Goal: Obtain resource: Download file/media

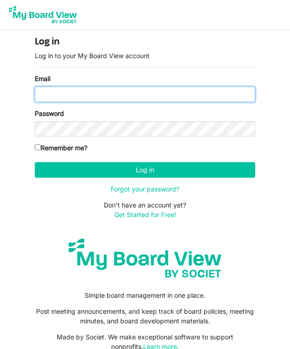
type input "emailbylynne@gmail.com"
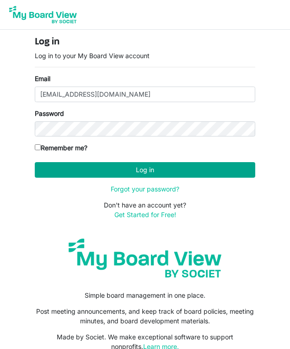
click at [99, 168] on button "Log in" at bounding box center [145, 170] width 221 height 16
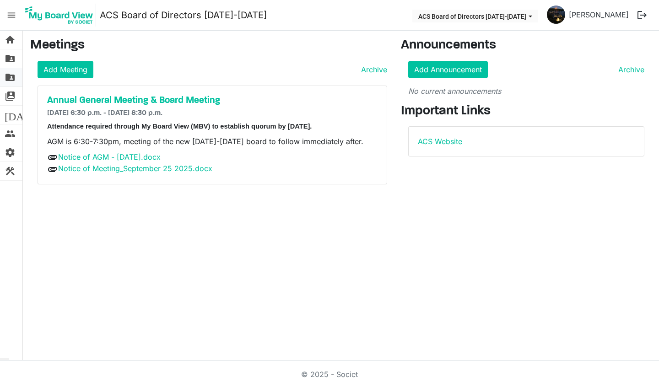
click at [12, 75] on span "folder_shared" at bounding box center [10, 77] width 11 height 18
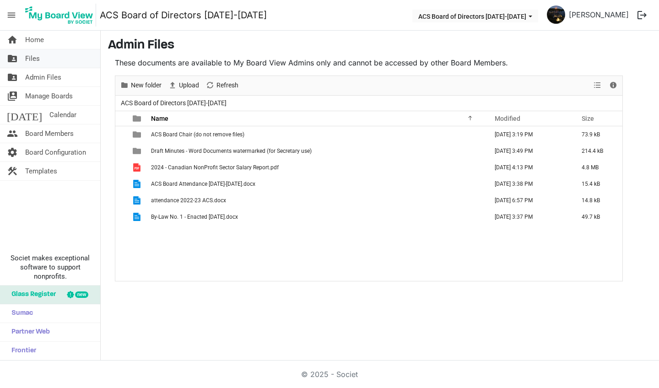
click at [38, 56] on span "Files" at bounding box center [32, 58] width 15 height 18
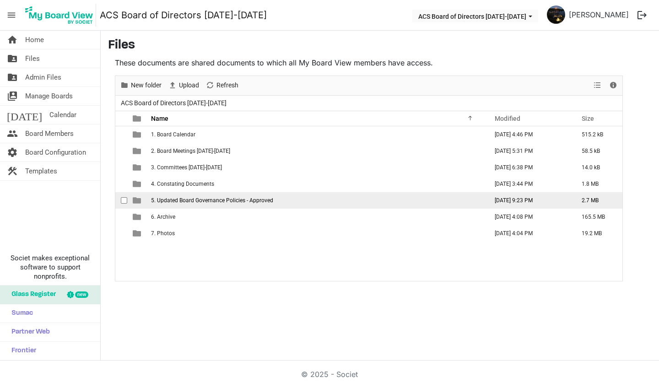
click at [238, 201] on span "5. Updated Board Governance Policies - Approved" at bounding box center [212, 200] width 122 height 6
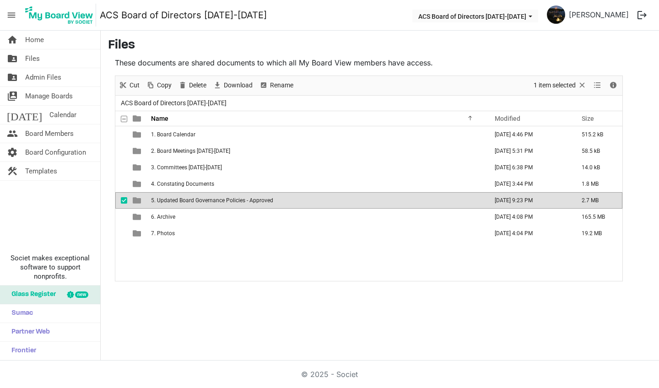
click at [238, 201] on span "5. Updated Board Governance Policies - Approved" at bounding box center [212, 200] width 122 height 6
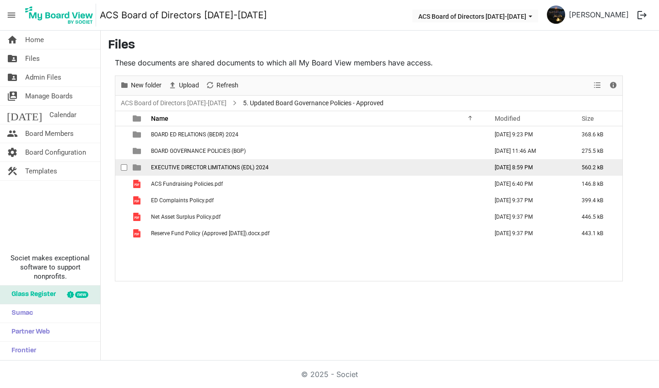
click at [221, 170] on span "EXECUTIVE DIRECTOR LIMITATIONS (EDL) 2024" at bounding box center [210, 167] width 118 height 6
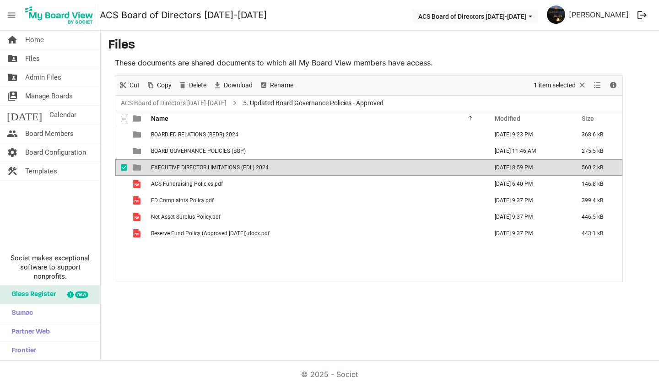
click at [221, 170] on span "EXECUTIVE DIRECTOR LIMITATIONS (EDL) 2024" at bounding box center [210, 167] width 118 height 6
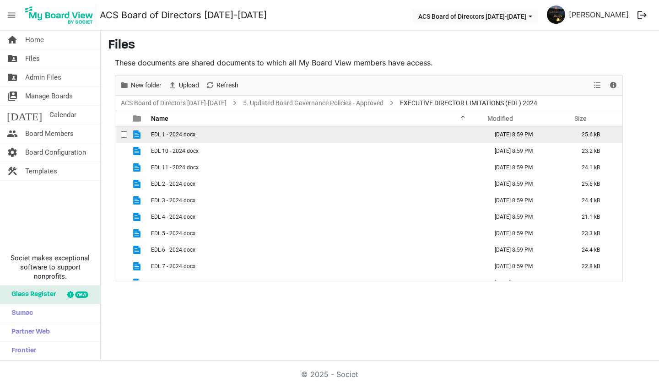
click at [203, 137] on td "EDL 1 - 2024.docx" at bounding box center [316, 134] width 337 height 16
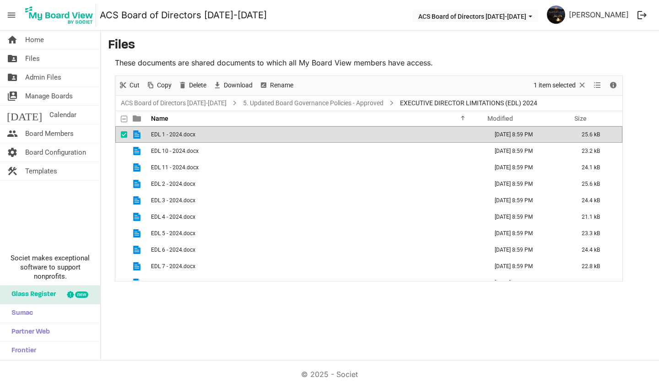
click at [203, 137] on td "EDL 1 - 2024.docx" at bounding box center [316, 134] width 337 height 16
click at [320, 104] on link "5. Updated Board Governance Policies - Approved" at bounding box center [313, 102] width 144 height 11
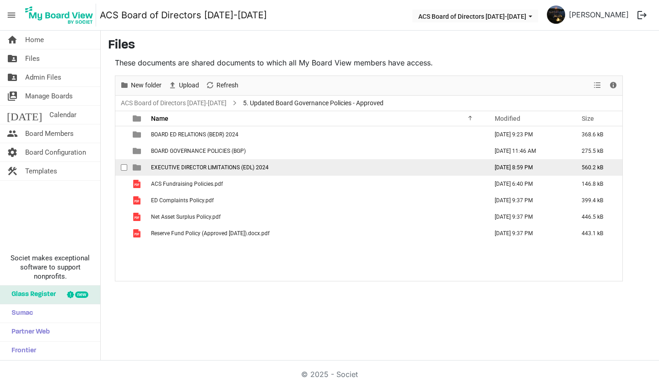
click at [125, 171] on span "checkbox" at bounding box center [124, 167] width 6 height 6
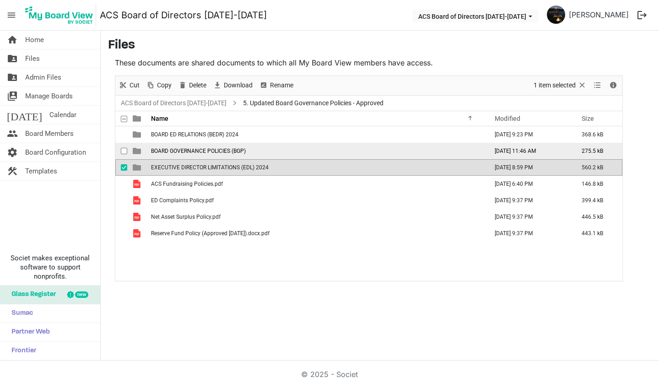
click at [127, 154] on div "checkbox" at bounding box center [126, 150] width 11 height 9
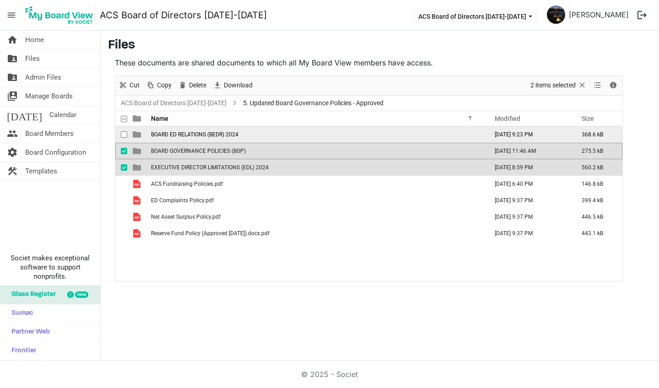
click at [125, 135] on span "checkbox" at bounding box center [124, 134] width 6 height 6
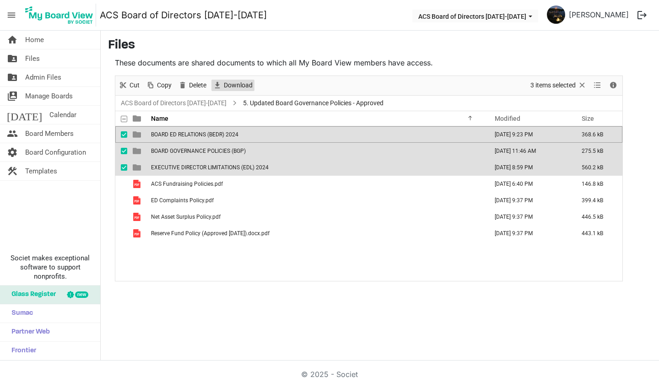
click at [249, 85] on span "Download" at bounding box center [238, 85] width 31 height 11
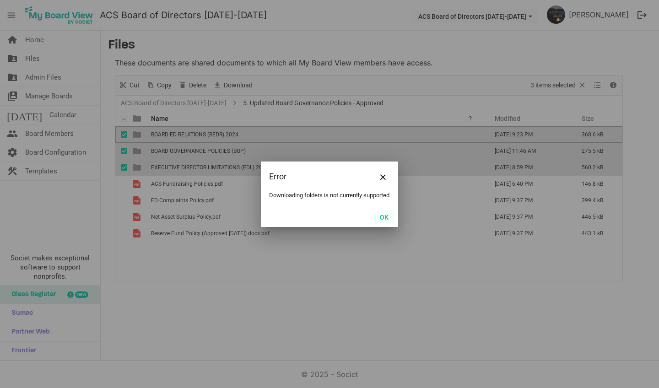
click at [387, 219] on button "OK" at bounding box center [384, 217] width 21 height 13
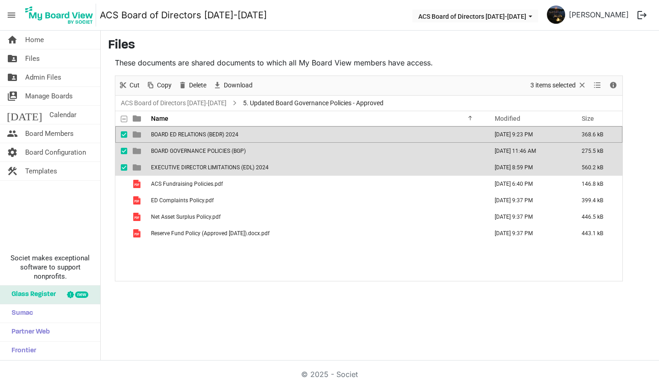
click at [124, 135] on span "checkbox" at bounding box center [124, 134] width 6 height 6
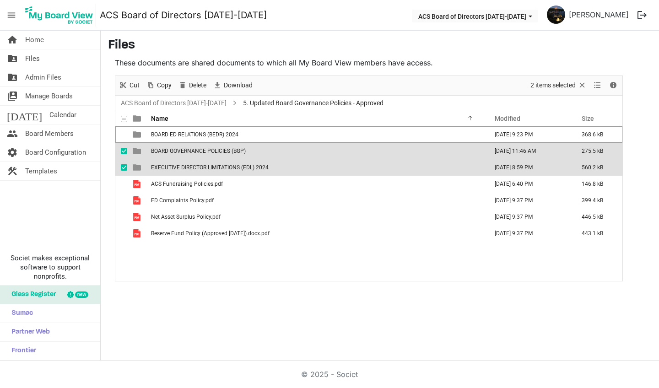
click at [124, 149] on span "checkbox" at bounding box center [124, 151] width 6 height 6
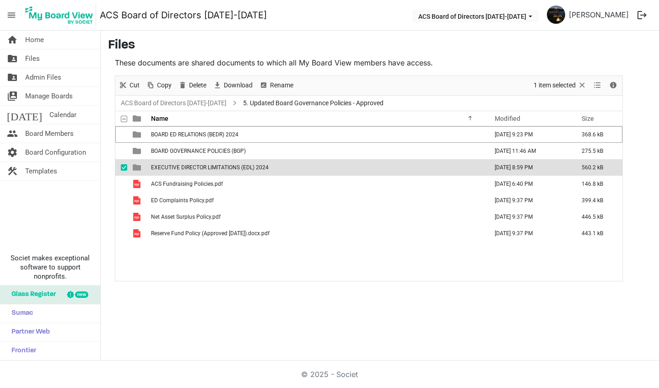
click at [124, 164] on div "checkbox" at bounding box center [126, 167] width 11 height 9
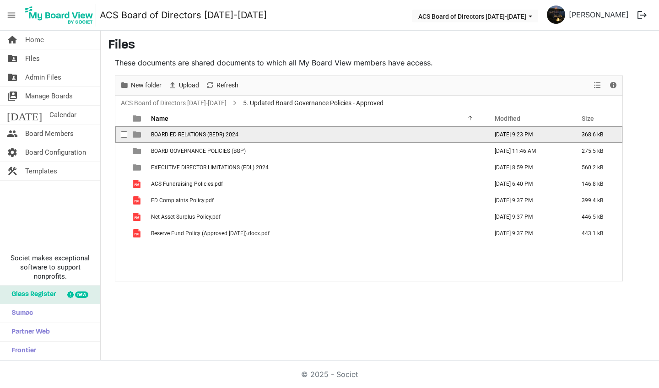
click at [168, 137] on span "BOARD ED RELATIONS (BEDR) 2024" at bounding box center [194, 134] width 87 height 6
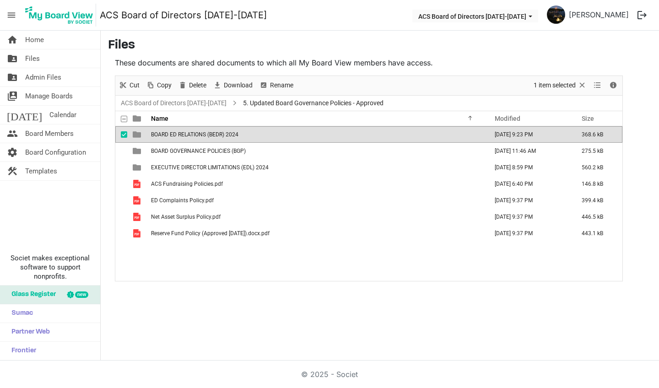
click at [168, 137] on span "BOARD ED RELATIONS (BEDR) 2024" at bounding box center [194, 134] width 87 height 6
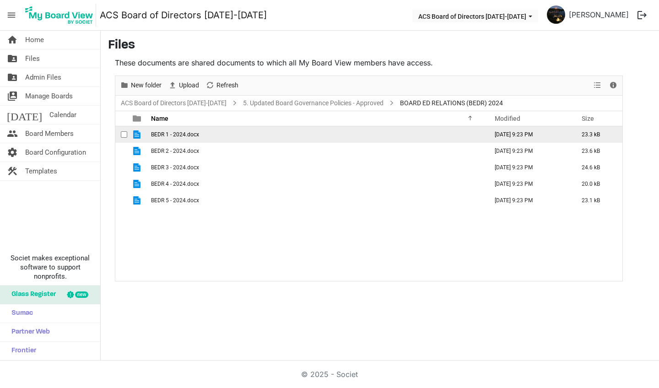
click at [125, 135] on span "checkbox" at bounding box center [124, 134] width 6 height 6
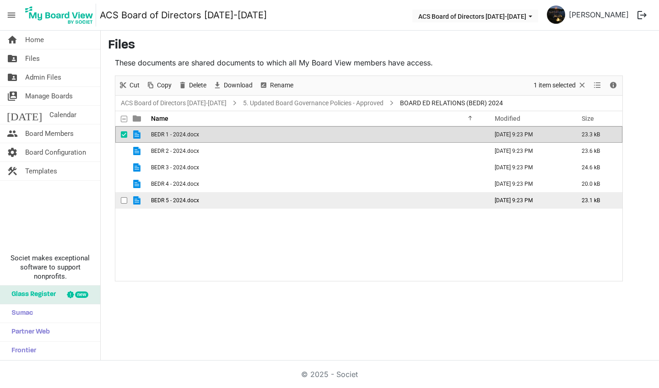
click at [127, 201] on div "checkbox" at bounding box center [126, 200] width 11 height 9
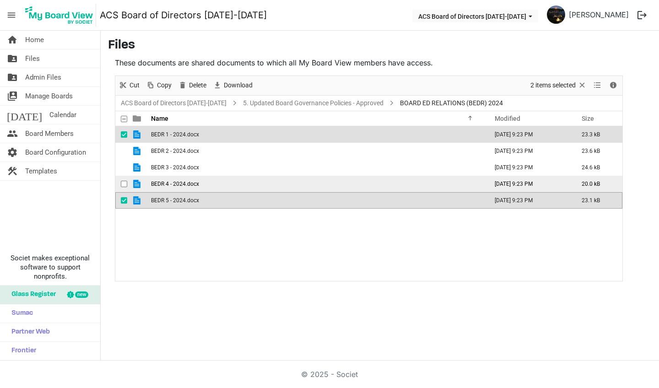
click at [124, 186] on span "checkbox" at bounding box center [124, 184] width 6 height 6
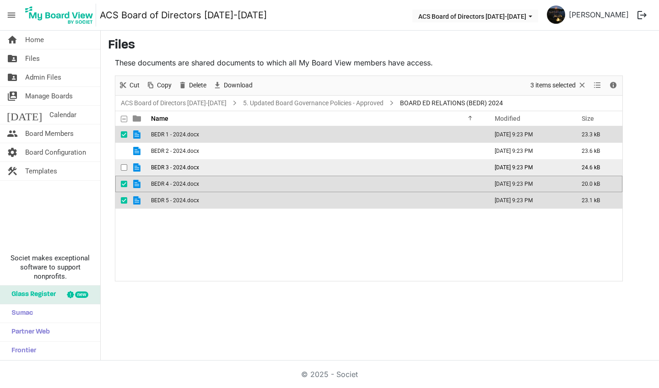
click at [126, 165] on span "checkbox" at bounding box center [124, 167] width 6 height 6
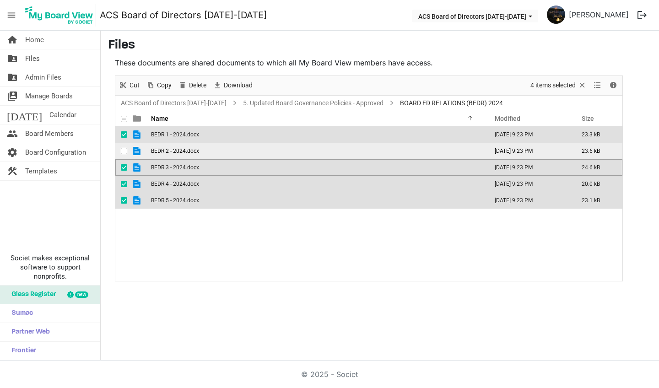
click at [124, 149] on span "checkbox" at bounding box center [124, 151] width 6 height 6
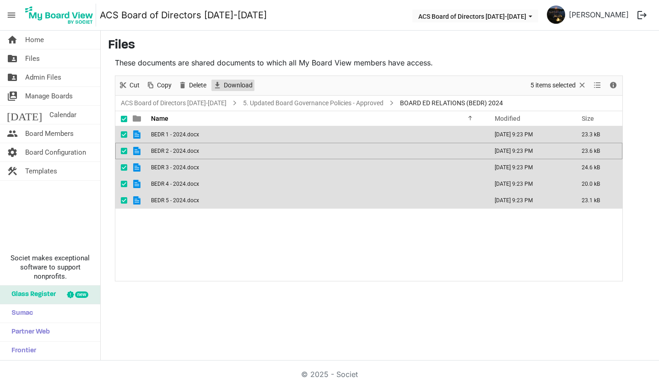
click at [234, 85] on span "Download" at bounding box center [238, 85] width 31 height 11
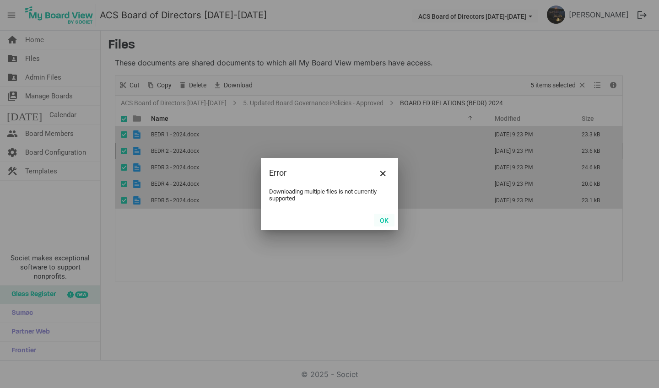
click at [386, 223] on button "OK" at bounding box center [384, 220] width 21 height 13
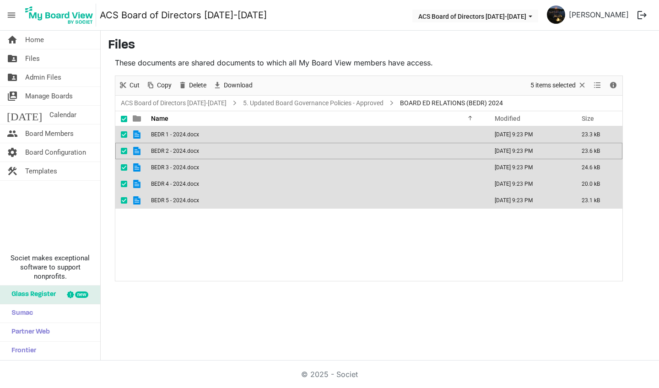
click at [124, 204] on span "checkbox" at bounding box center [124, 200] width 6 height 6
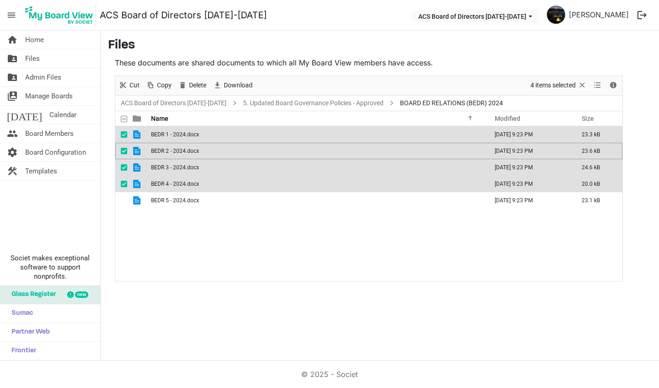
click at [124, 187] on span "checkbox" at bounding box center [124, 184] width 6 height 6
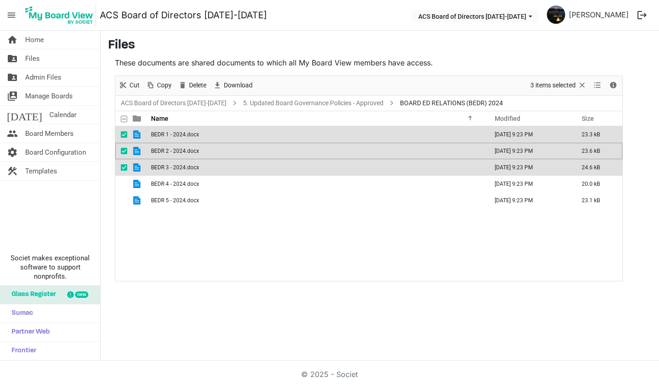
click at [124, 165] on span "checkbox" at bounding box center [124, 167] width 6 height 6
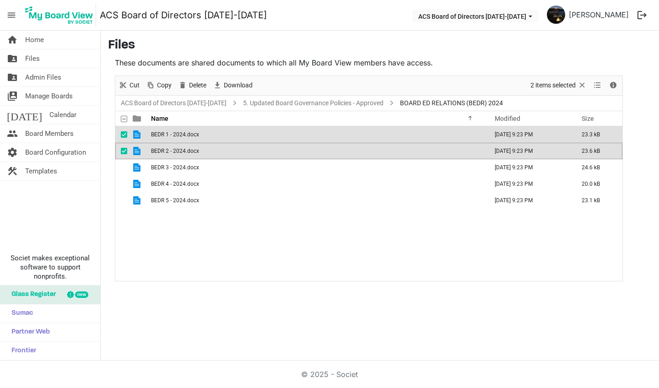
click at [124, 155] on div "checkbox" at bounding box center [126, 150] width 11 height 9
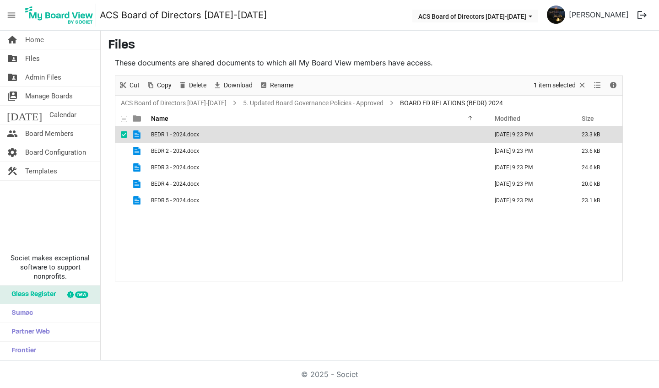
click at [123, 135] on span "checkbox" at bounding box center [124, 134] width 6 height 6
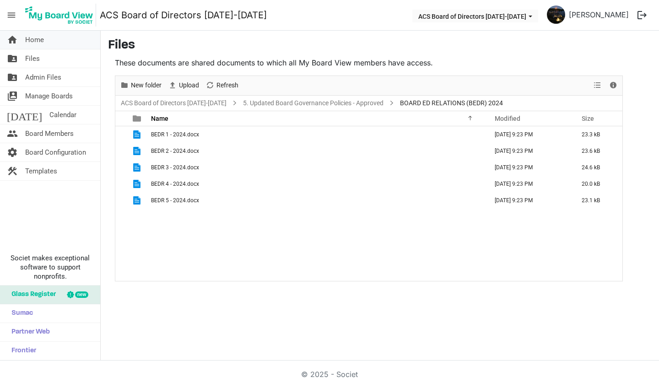
click at [44, 42] on link "home Home" at bounding box center [50, 40] width 100 height 18
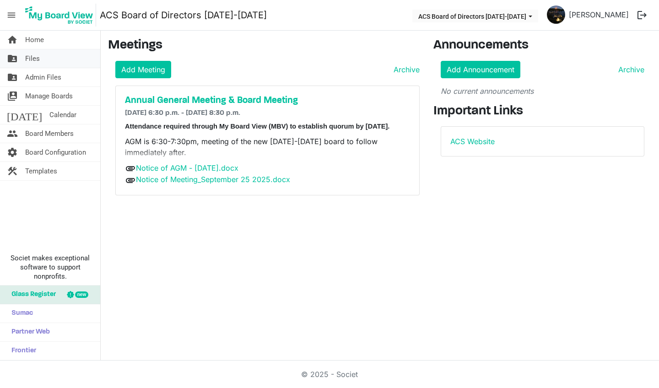
click at [44, 59] on link "folder_shared Files" at bounding box center [50, 58] width 100 height 18
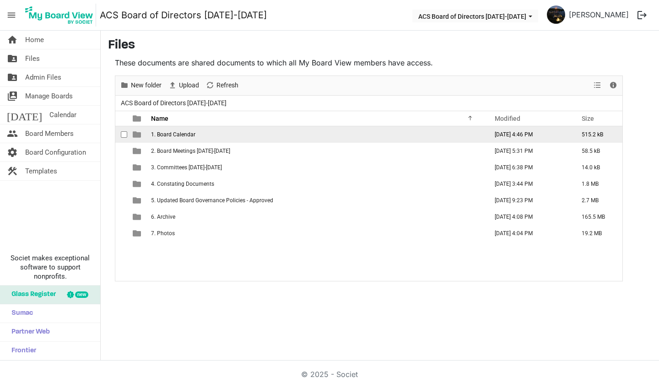
click at [174, 138] on td "1. Board Calendar" at bounding box center [316, 134] width 337 height 16
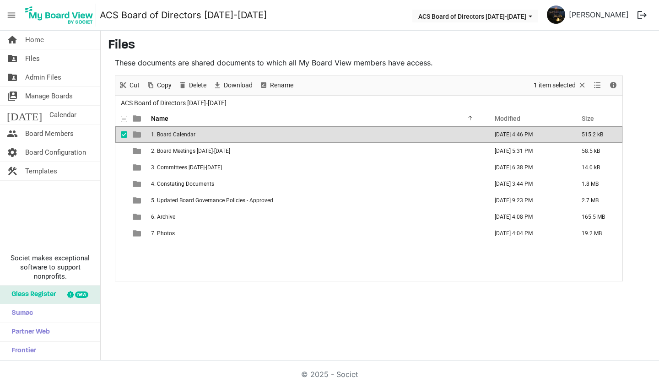
click at [174, 138] on td "1. Board Calendar" at bounding box center [316, 134] width 337 height 16
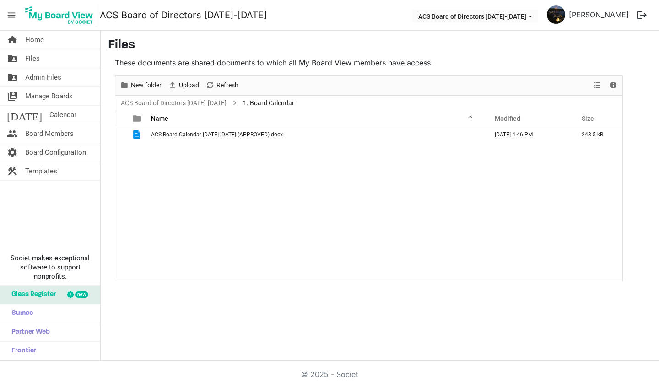
click at [174, 138] on td "ACS Board Calendar 2023-2024 (APPROVED).docx" at bounding box center [316, 134] width 337 height 16
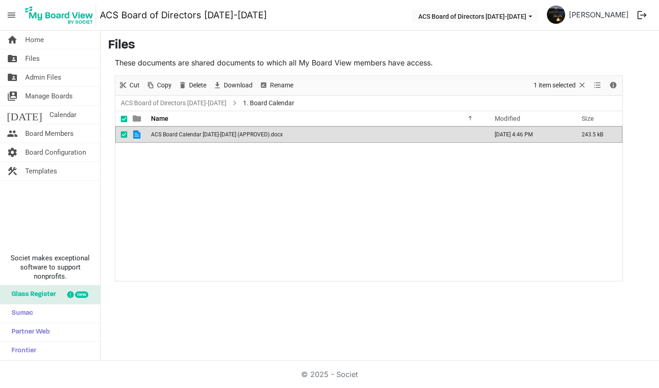
click at [174, 138] on td "ACS Board Calendar 2023-2024 (APPROVED).docx" at bounding box center [316, 134] width 337 height 16
click at [123, 134] on span "checkbox" at bounding box center [124, 134] width 6 height 6
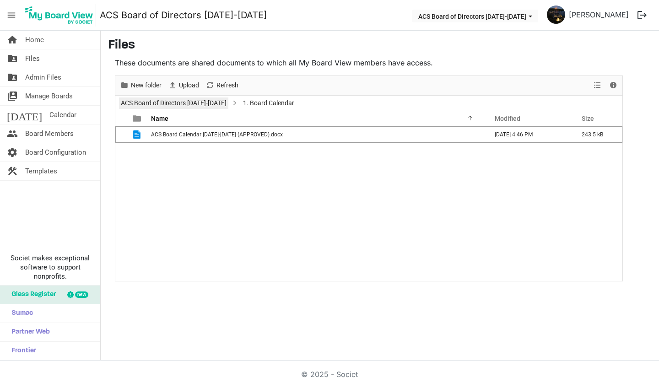
click at [194, 103] on link "ACS Board of Directors [DATE]-[DATE]" at bounding box center [173, 102] width 109 height 11
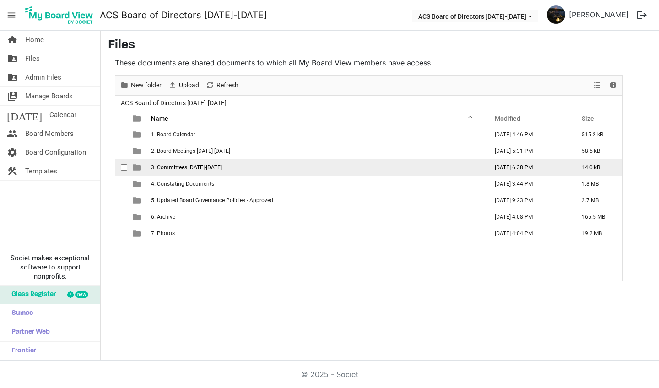
click at [187, 170] on span "3. Committees [DATE]-[DATE]" at bounding box center [186, 167] width 71 height 6
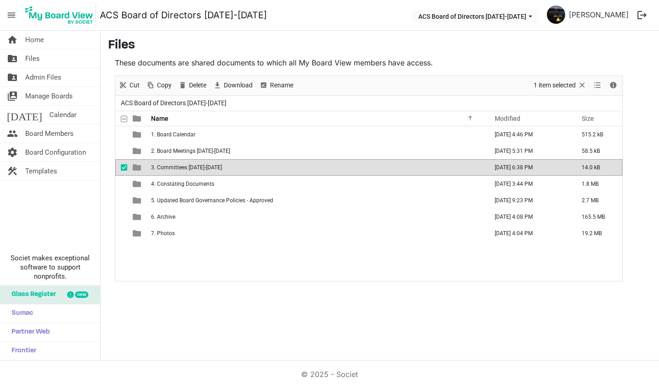
click at [187, 170] on span "3. Committees [DATE]-[DATE]" at bounding box center [186, 167] width 71 height 6
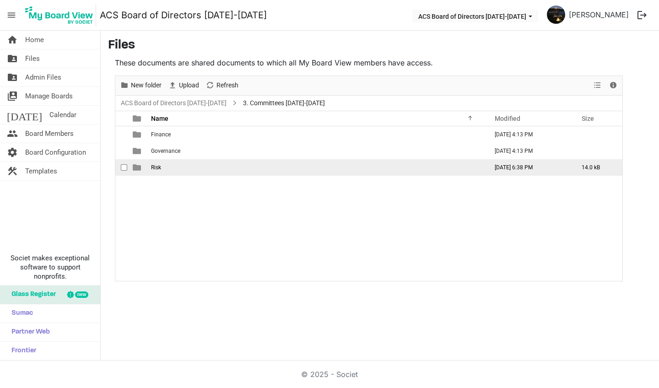
click at [156, 170] on span "Risk" at bounding box center [156, 167] width 10 height 6
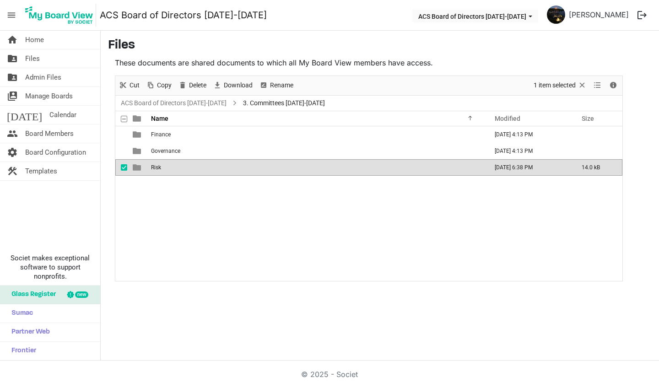
click at [156, 169] on span "Risk" at bounding box center [156, 167] width 10 height 6
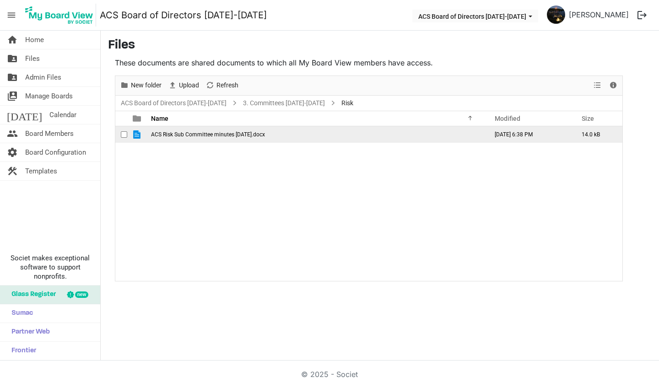
click at [177, 135] on span "ACS Risk Sub Committee minutes January 2025.docx" at bounding box center [208, 134] width 114 height 6
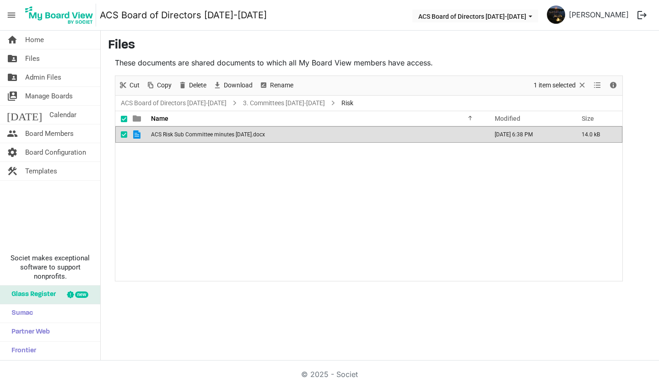
click at [177, 135] on span "ACS Risk Sub Committee minutes January 2025.docx" at bounding box center [208, 134] width 114 height 6
click at [282, 105] on link "3. Committees [DATE]-[DATE]" at bounding box center [284, 102] width 86 height 11
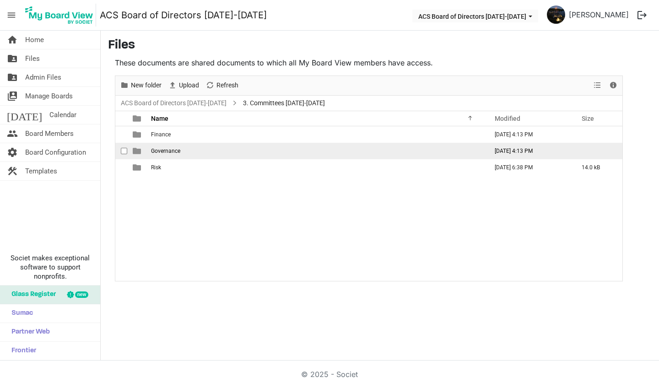
click at [177, 149] on span "Governance" at bounding box center [165, 151] width 29 height 6
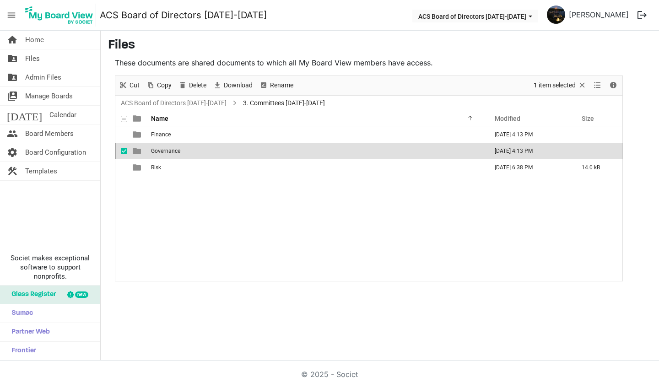
click at [177, 149] on span "Governance" at bounding box center [165, 151] width 29 height 6
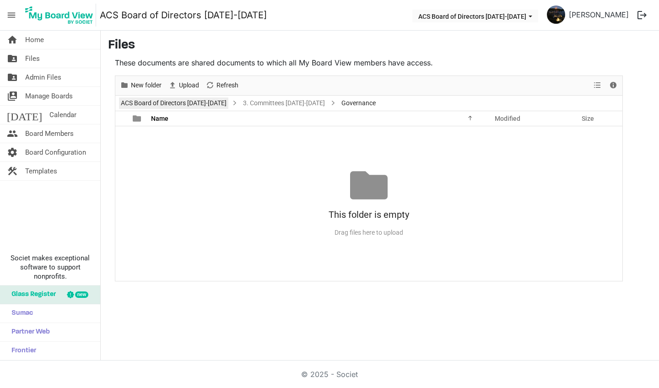
click at [168, 102] on link "ACS Board of Directors [DATE]-[DATE]" at bounding box center [173, 102] width 109 height 11
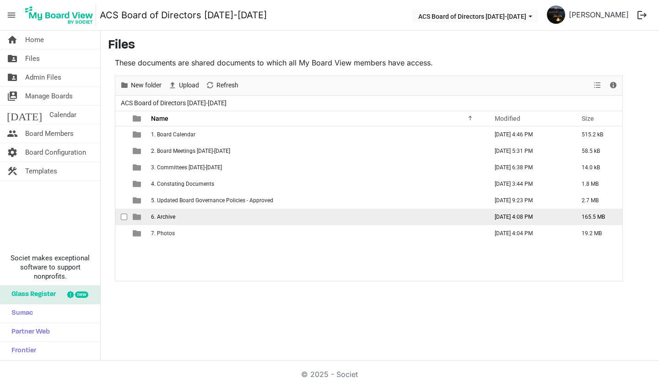
click at [162, 218] on span "6. Archive" at bounding box center [163, 217] width 24 height 6
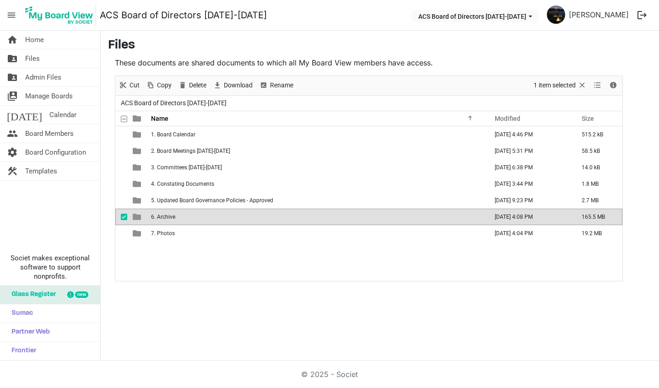
click at [162, 218] on span "6. Archive" at bounding box center [163, 217] width 24 height 6
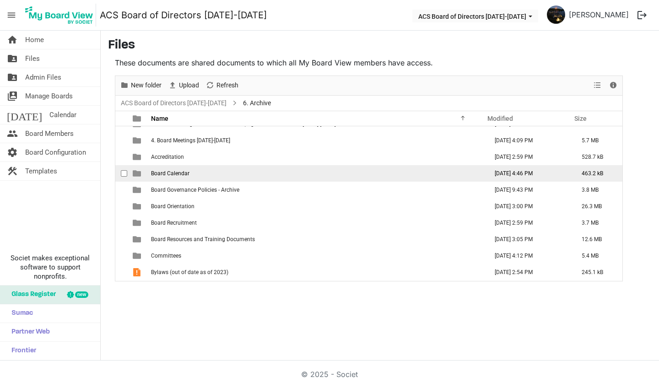
scroll to position [43, 0]
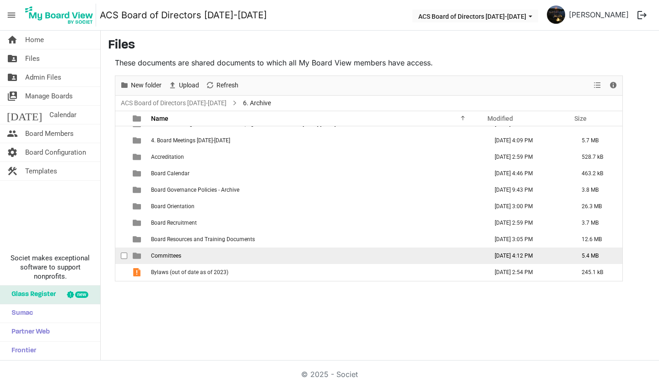
click at [174, 254] on span "Committees" at bounding box center [166, 256] width 30 height 6
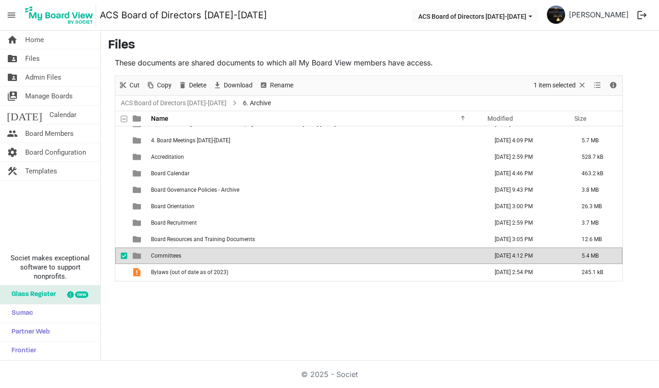
click at [174, 254] on span "Committees" at bounding box center [166, 256] width 30 height 6
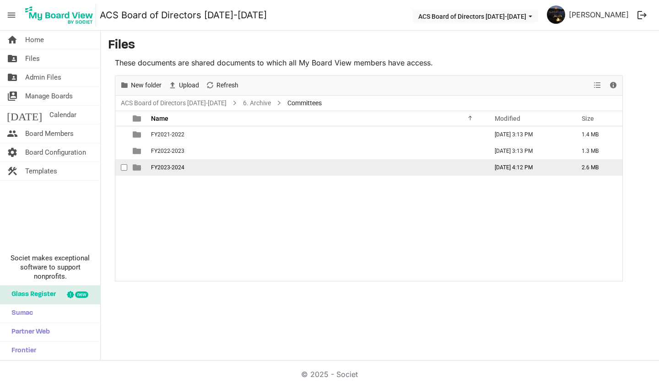
click at [178, 169] on span "FY2023-2024" at bounding box center [167, 167] width 33 height 6
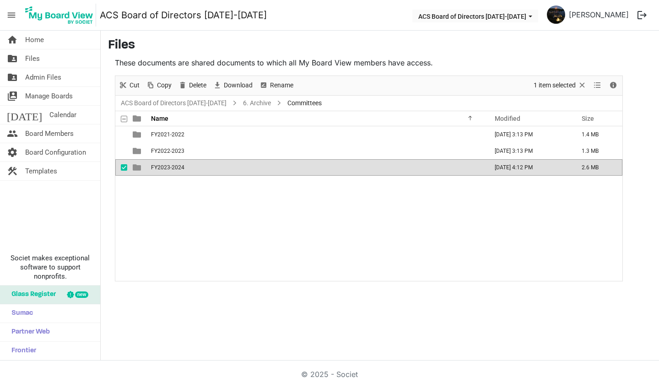
click at [178, 169] on span "FY2023-2024" at bounding box center [167, 167] width 33 height 6
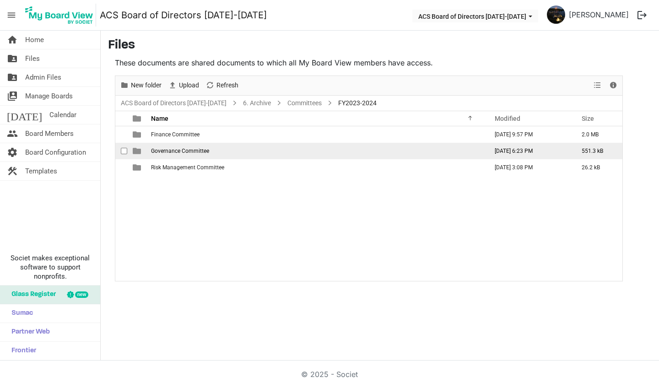
click at [174, 151] on span "Governance Committee" at bounding box center [180, 151] width 58 height 6
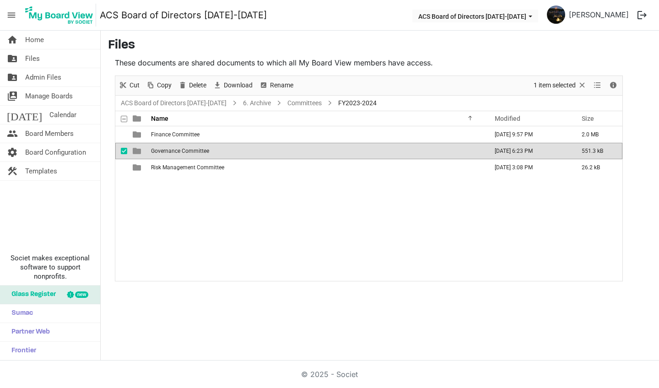
click at [174, 152] on span "Governance Committee" at bounding box center [180, 151] width 58 height 6
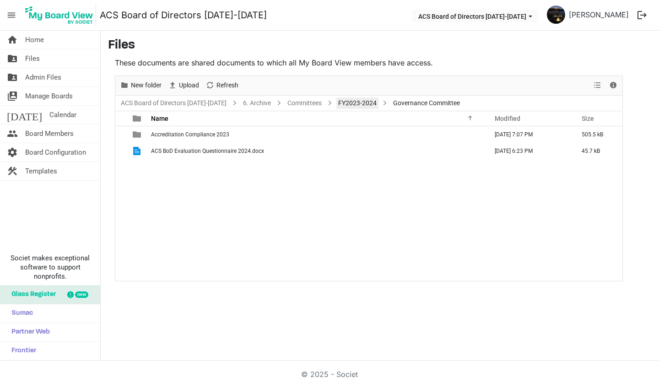
click at [350, 103] on link "FY2023-2024" at bounding box center [357, 102] width 42 height 11
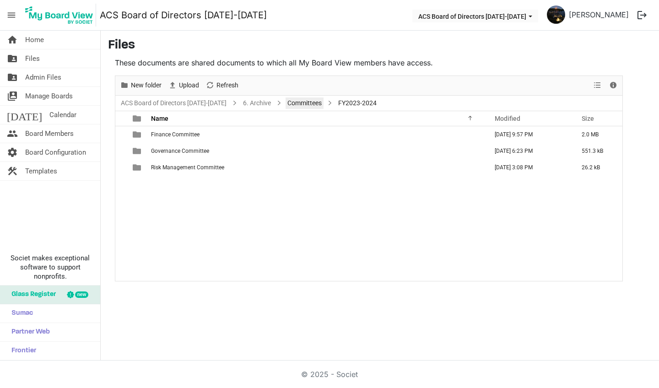
click at [291, 105] on link "Committees" at bounding box center [305, 102] width 38 height 11
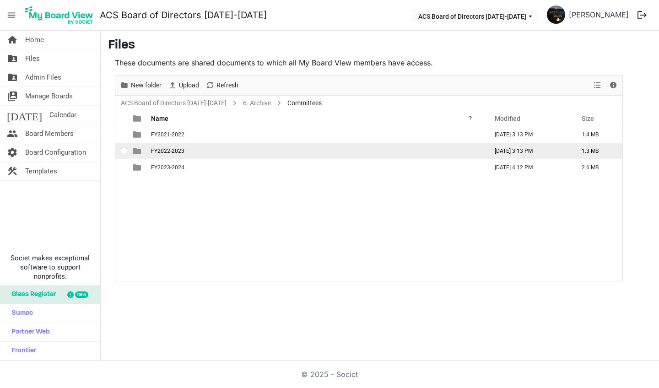
click at [187, 151] on td "FY2022-2023" at bounding box center [316, 151] width 337 height 16
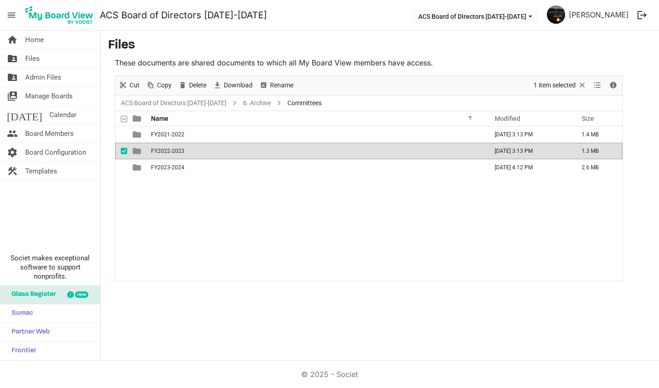
click at [187, 151] on td "FY2022-2023" at bounding box center [316, 151] width 337 height 16
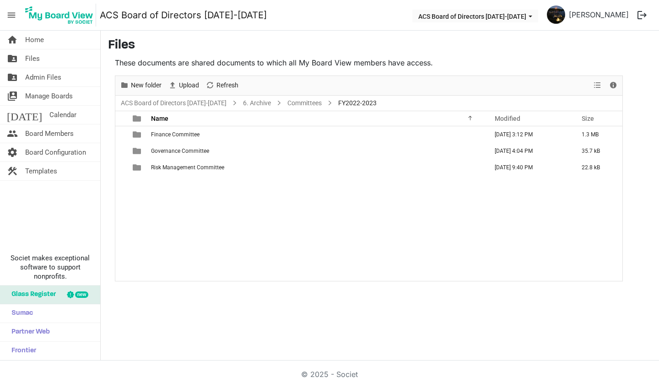
click at [187, 151] on span "Governance Committee" at bounding box center [180, 151] width 58 height 6
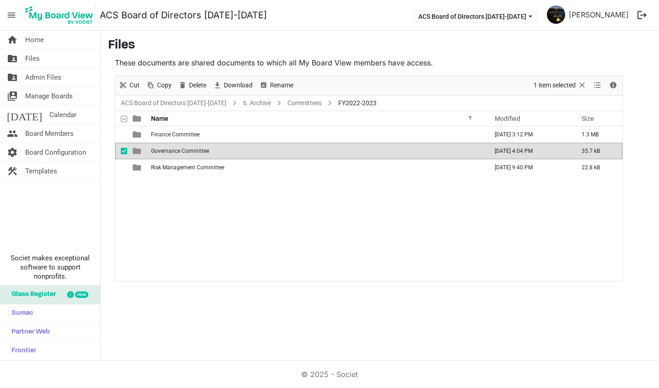
click at [187, 151] on span "Governance Committee" at bounding box center [180, 151] width 58 height 6
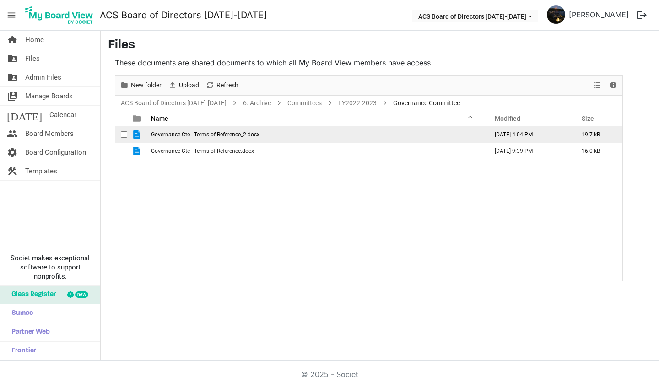
click at [178, 137] on span "Governance Cte - Terms of Reference_2.docx" at bounding box center [205, 134] width 108 height 6
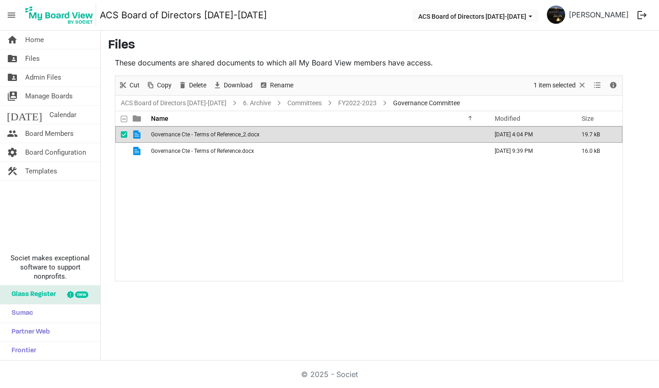
click at [178, 137] on span "Governance Cte - Terms of Reference_2.docx" at bounding box center [205, 134] width 108 height 6
click at [348, 103] on link "FY2022-2023" at bounding box center [357, 102] width 42 height 11
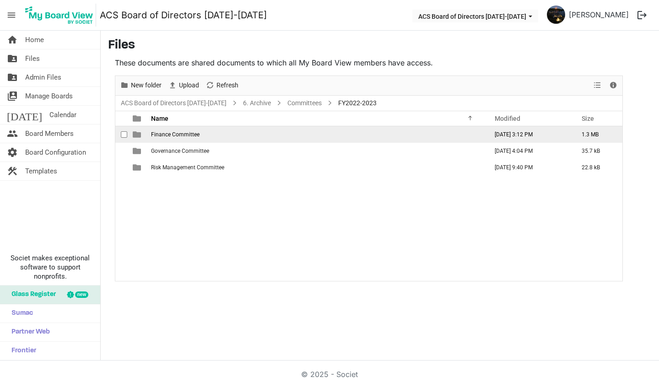
click at [180, 136] on span "Finance Committee" at bounding box center [175, 134] width 49 height 6
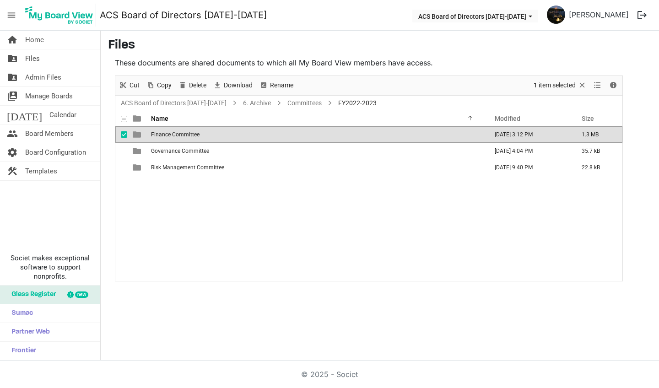
click at [180, 136] on span "Finance Committee" at bounding box center [175, 134] width 49 height 6
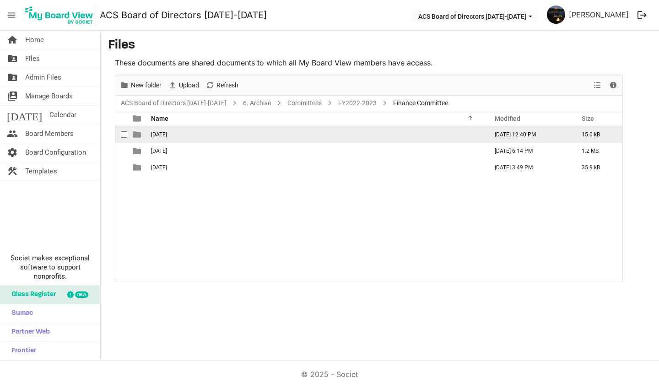
click at [167, 136] on span "June 2023" at bounding box center [159, 134] width 16 height 6
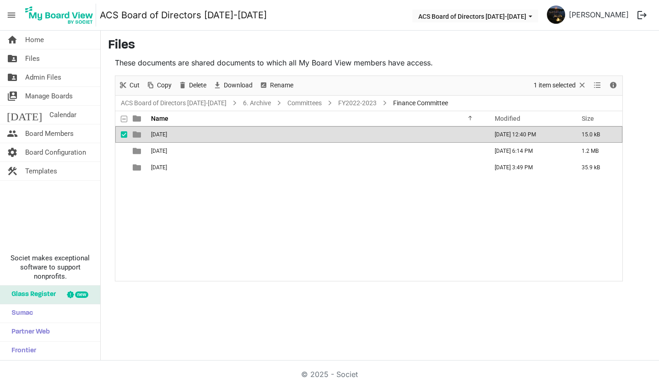
click at [167, 136] on span "June 2023" at bounding box center [159, 134] width 16 height 6
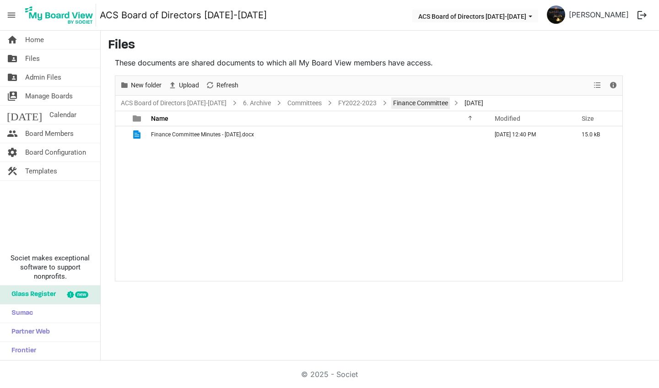
click at [410, 103] on link "Finance Committee" at bounding box center [420, 102] width 59 height 11
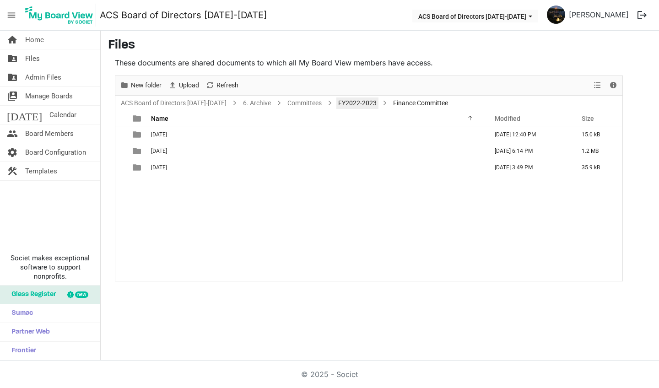
click at [354, 106] on link "FY2022-2023" at bounding box center [357, 102] width 42 height 11
click at [300, 105] on link "Committees" at bounding box center [305, 102] width 38 height 11
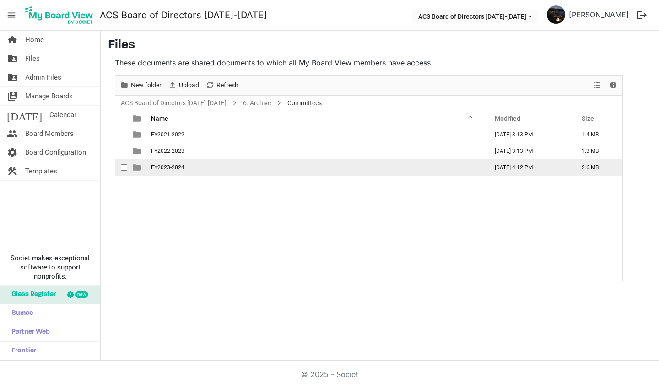
click at [176, 172] on td "FY2023-2024" at bounding box center [316, 167] width 337 height 16
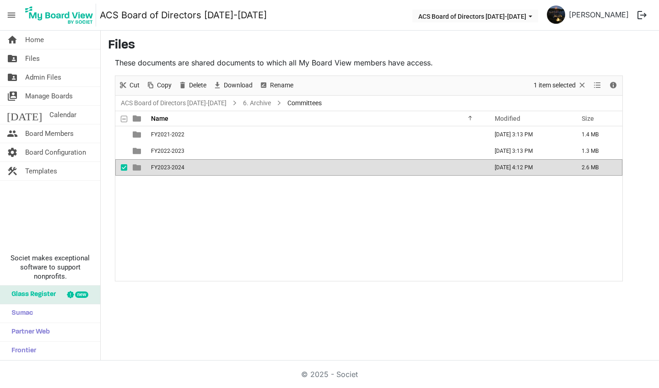
click at [176, 172] on td "FY2023-2024" at bounding box center [316, 167] width 337 height 16
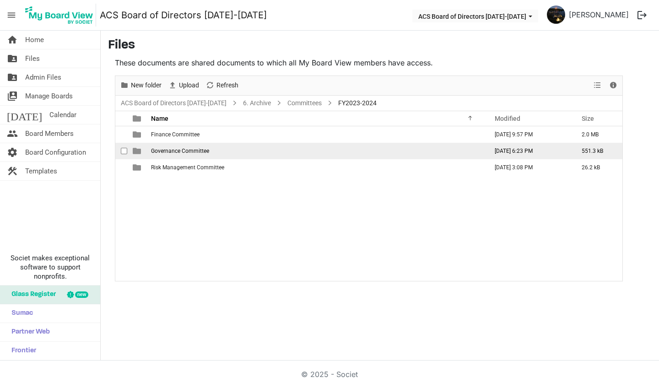
click at [174, 154] on td "Governance Committee" at bounding box center [316, 151] width 337 height 16
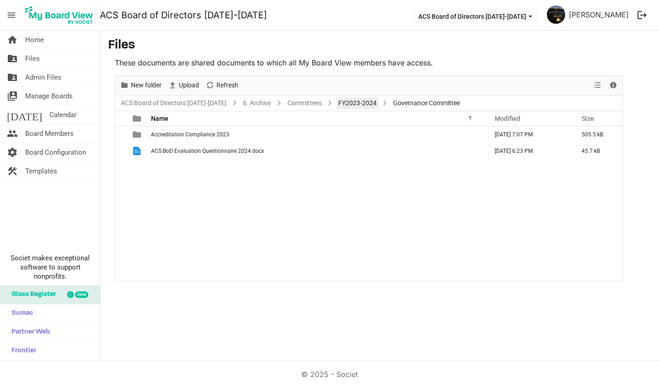
click at [357, 105] on link "FY2023-2024" at bounding box center [357, 102] width 42 height 11
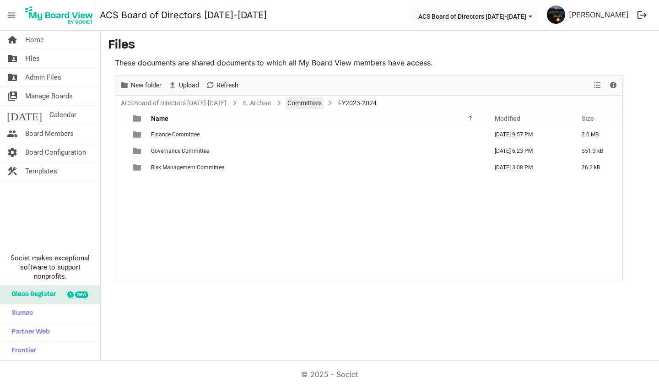
click at [309, 105] on link "Committees" at bounding box center [305, 102] width 38 height 11
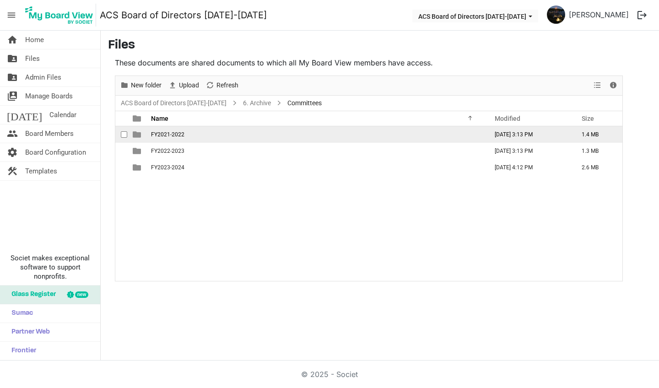
click at [171, 135] on span "FY2021-2022" at bounding box center [167, 134] width 33 height 6
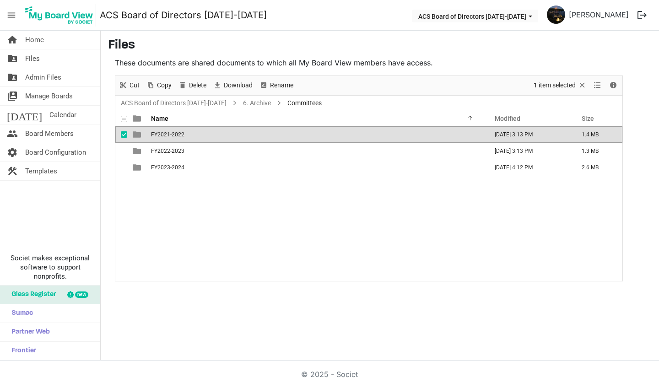
click at [171, 135] on span "FY2021-2022" at bounding box center [167, 134] width 33 height 6
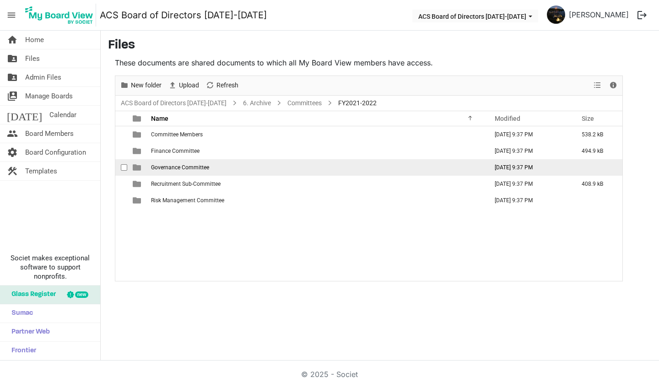
click at [173, 168] on span "Governance Committee" at bounding box center [180, 167] width 58 height 6
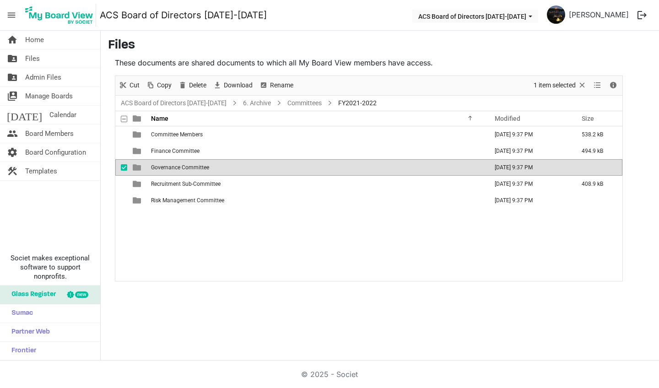
click at [173, 168] on span "Governance Committee" at bounding box center [180, 167] width 58 height 6
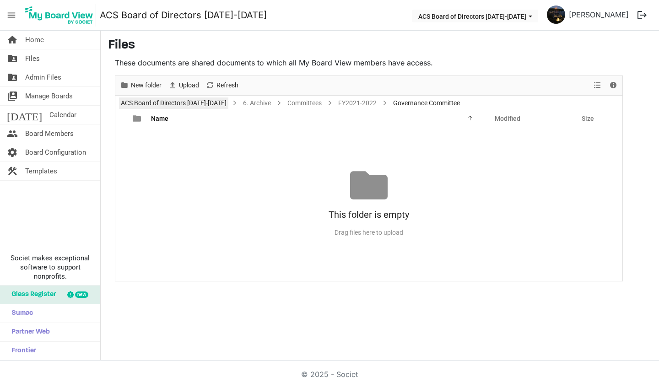
click at [199, 106] on link "ACS Board of Directors [DATE]-[DATE]" at bounding box center [173, 102] width 109 height 11
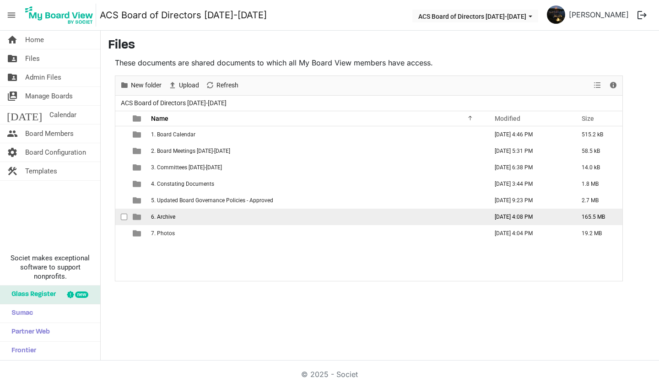
click at [168, 219] on span "6. Archive" at bounding box center [163, 217] width 24 height 6
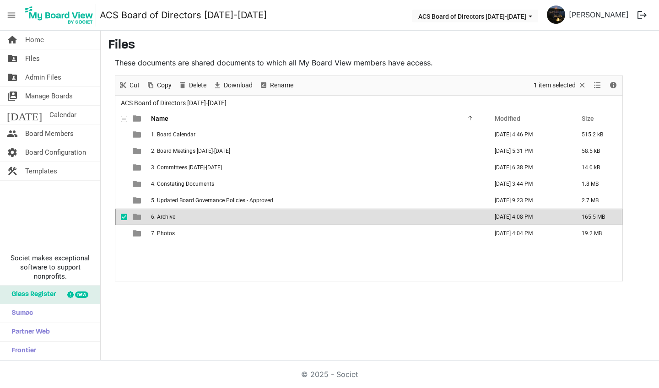
click at [168, 219] on span "6. Archive" at bounding box center [163, 217] width 24 height 6
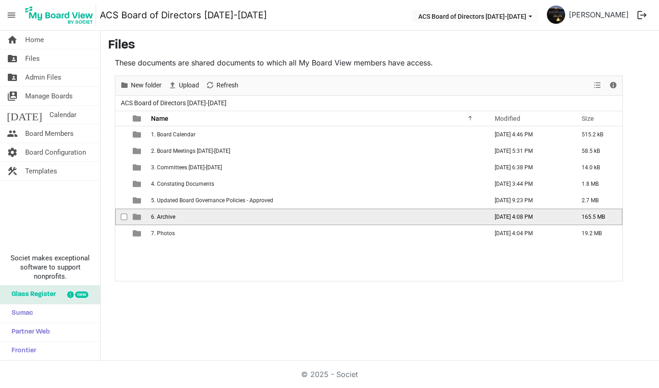
click at [168, 219] on span "6. Archive" at bounding box center [163, 217] width 24 height 6
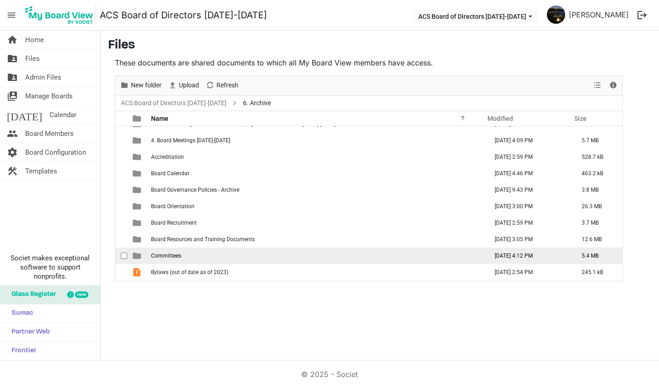
scroll to position [43, 0]
click at [178, 254] on span "Committees" at bounding box center [166, 256] width 30 height 6
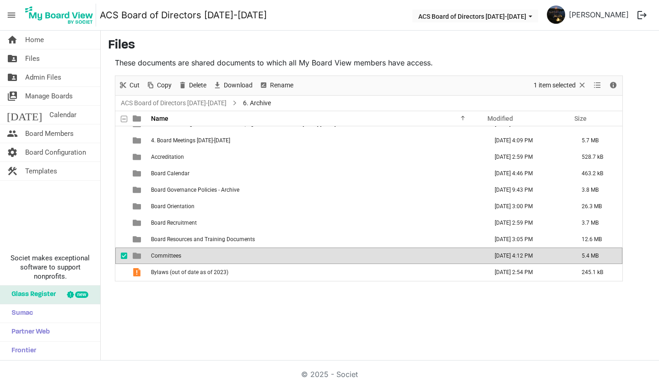
click at [178, 255] on span "Committees" at bounding box center [166, 256] width 30 height 6
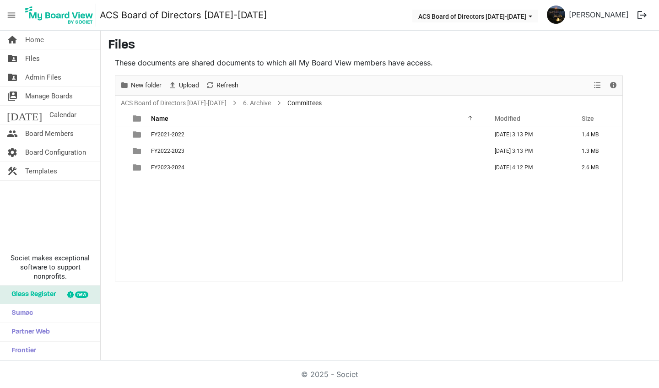
scroll to position [0, 0]
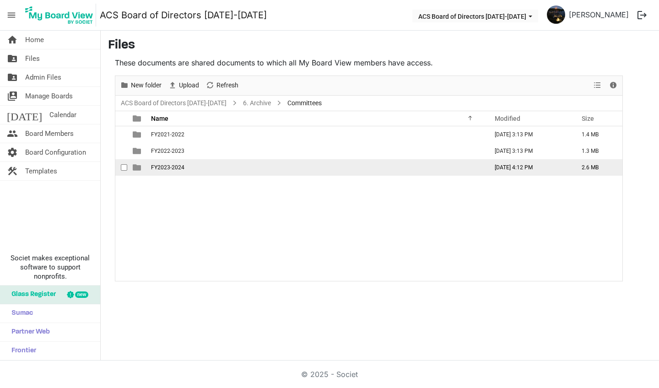
click at [163, 173] on td "FY2023-2024" at bounding box center [316, 167] width 337 height 16
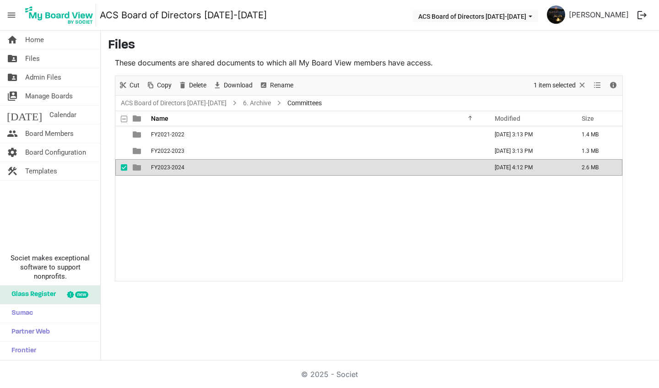
click at [163, 173] on td "FY2023-2024" at bounding box center [316, 167] width 337 height 16
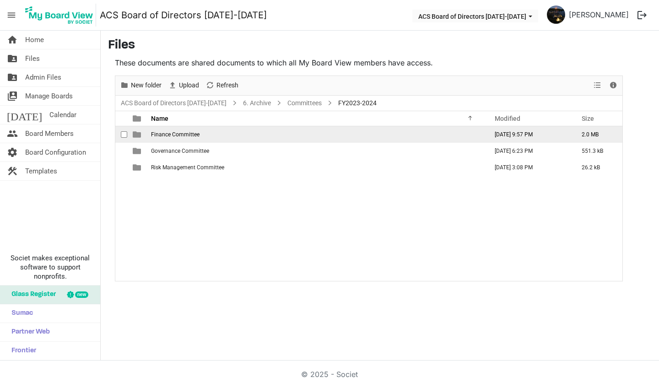
click at [161, 136] on span "Finance Committee" at bounding box center [175, 134] width 49 height 6
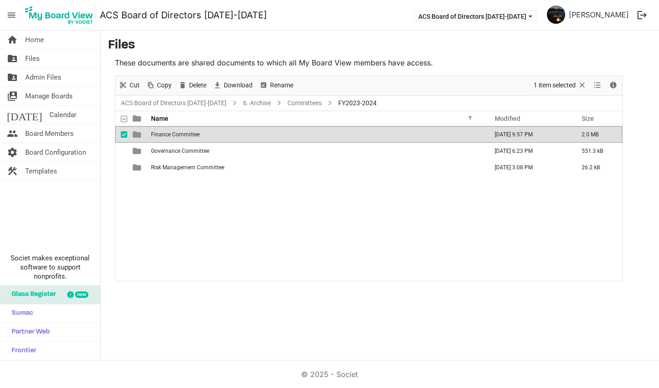
click at [161, 136] on span "Finance Committee" at bounding box center [175, 134] width 49 height 6
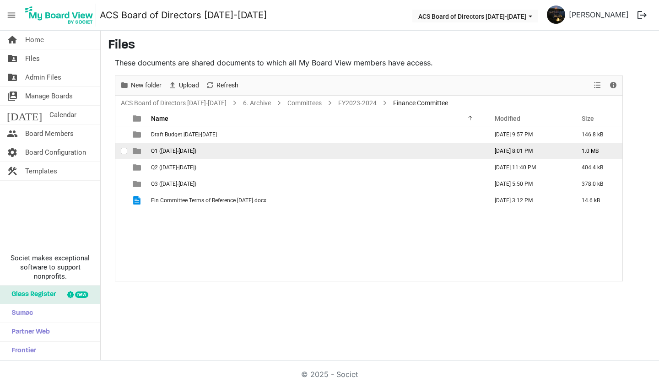
click at [158, 153] on span "Q1 (Apr-Jun 2023)" at bounding box center [173, 151] width 45 height 6
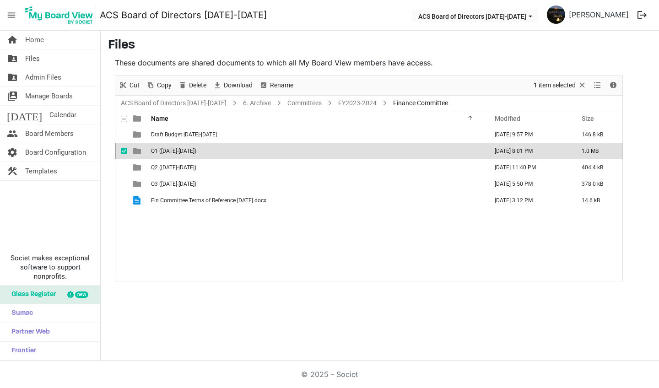
click at [158, 153] on span "Q1 (Apr-Jun 2023)" at bounding box center [173, 151] width 45 height 6
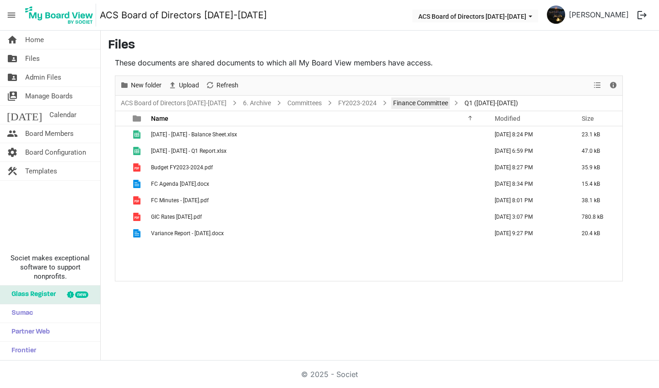
click at [405, 105] on link "Finance Committee" at bounding box center [420, 102] width 59 height 11
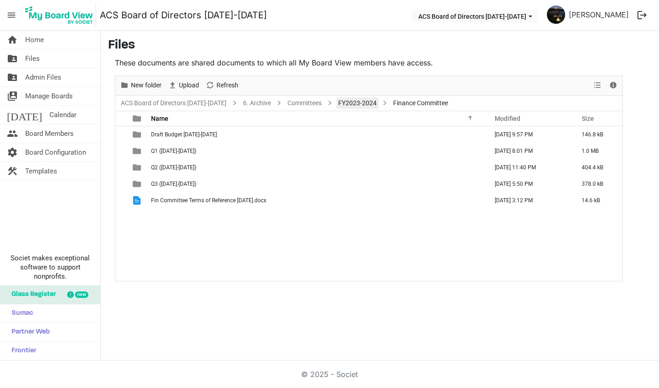
click at [358, 106] on link "FY2023-2024" at bounding box center [357, 102] width 42 height 11
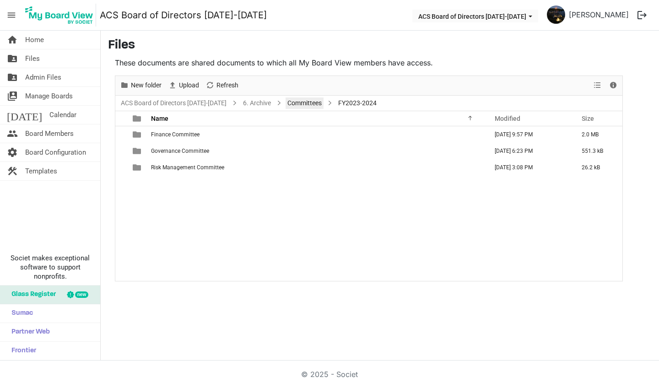
click at [300, 104] on link "Committees" at bounding box center [305, 102] width 38 height 11
click at [38, 61] on span "Files" at bounding box center [32, 58] width 15 height 18
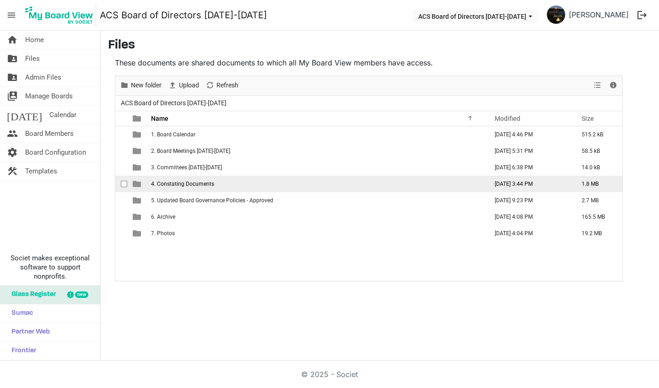
click at [179, 183] on span "4. Constating Documents" at bounding box center [182, 184] width 63 height 6
click at [179, 184] on span "4. Constating Documents" at bounding box center [182, 184] width 63 height 6
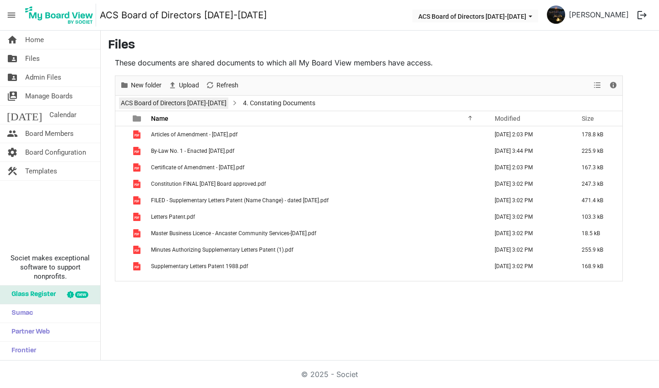
click at [204, 104] on link "ACS Board of Directors [DATE]-[DATE]" at bounding box center [173, 102] width 109 height 11
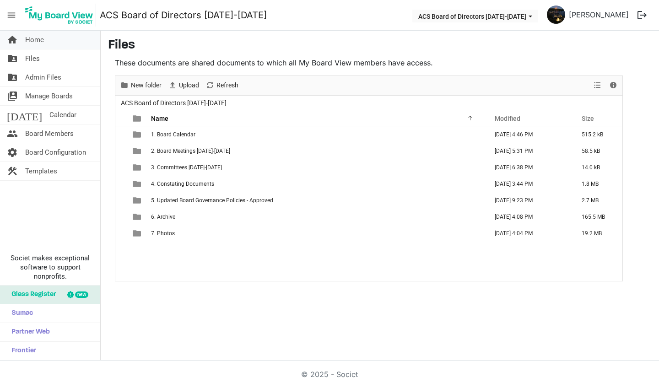
click at [36, 43] on span "Home" at bounding box center [34, 40] width 19 height 18
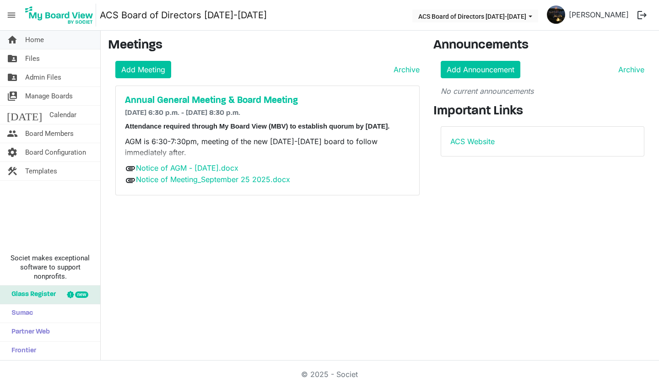
click at [36, 41] on span "Home" at bounding box center [34, 40] width 19 height 18
click at [34, 59] on span "Files" at bounding box center [32, 58] width 15 height 18
